Goal: Check status: Check status

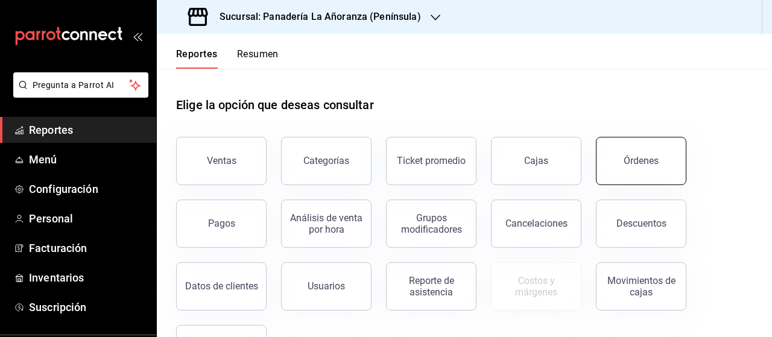
click at [641, 166] on button "Órdenes" at bounding box center [641, 161] width 90 height 48
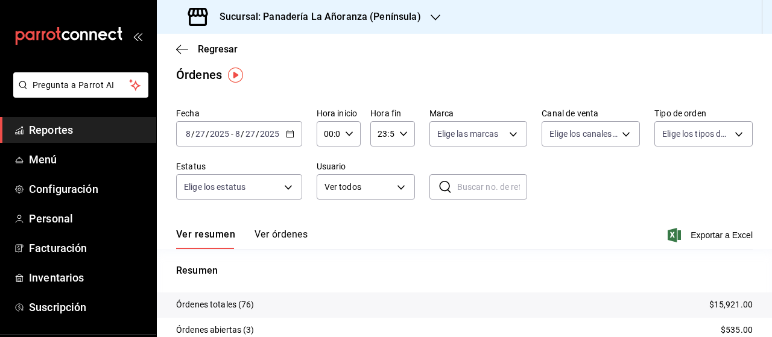
scroll to position [60, 0]
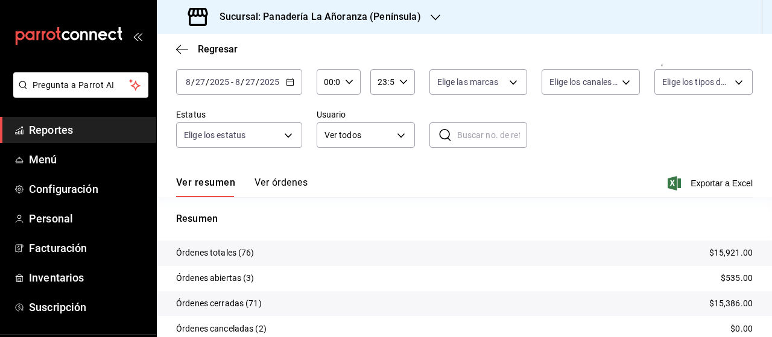
click at [417, 16] on div "Sucursal: Panadería La Añoranza (Península)" at bounding box center [305, 17] width 279 height 34
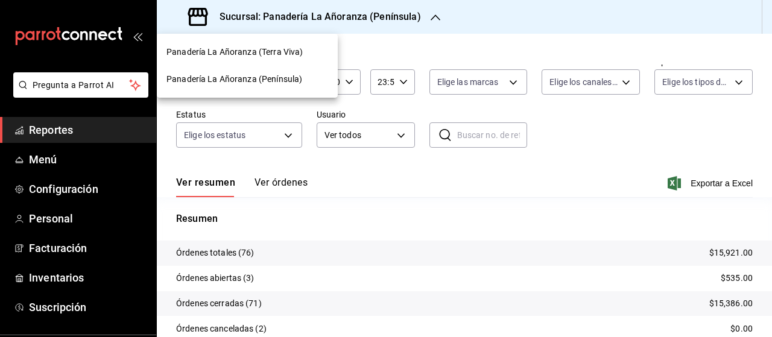
click at [289, 51] on span "Panadería La Añoranza (Terra Viva)" at bounding box center [234, 52] width 136 height 13
